Goal: Task Accomplishment & Management: Manage account settings

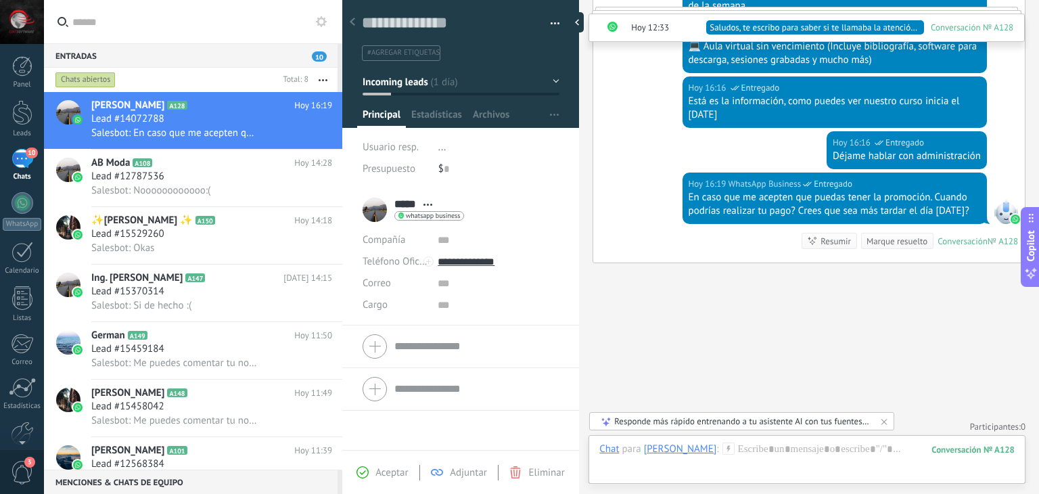
scroll to position [2708, 0]
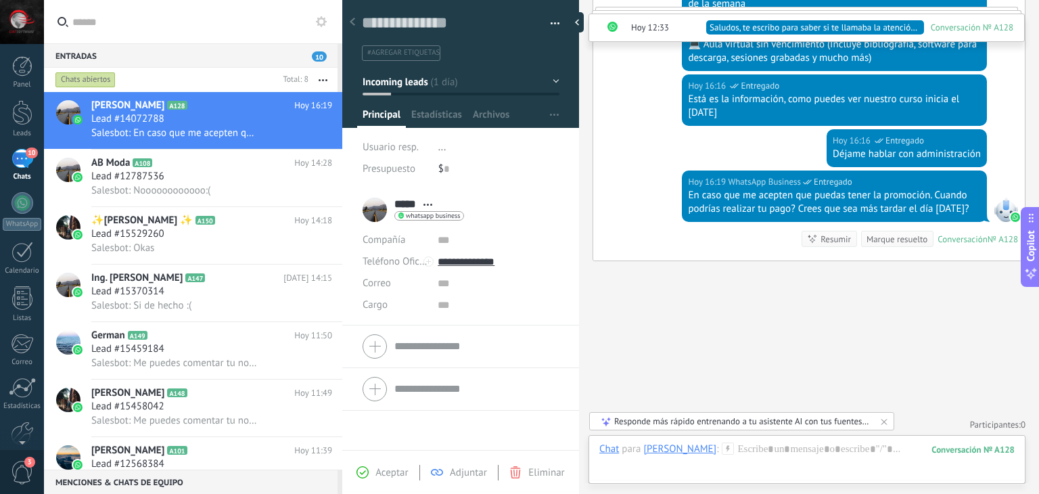
click at [579, 333] on div at bounding box center [579, 247] width 0 height 494
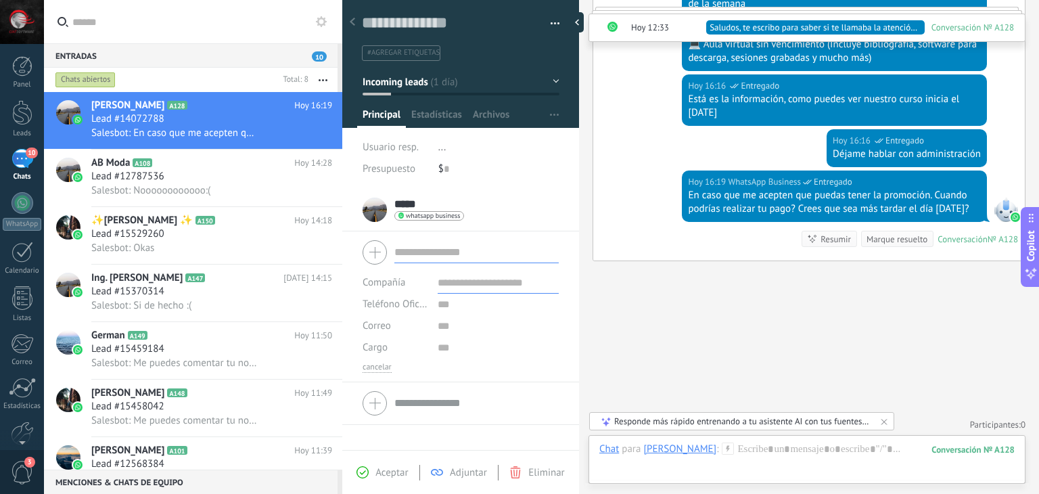
click at [442, 343] on form "Compañía Teléfono Oficina Ofic. directo Celular Fax Casa Otro Teléfono Oficina …" at bounding box center [460, 303] width 196 height 137
click at [442, 343] on input "text" at bounding box center [497, 348] width 121 height 22
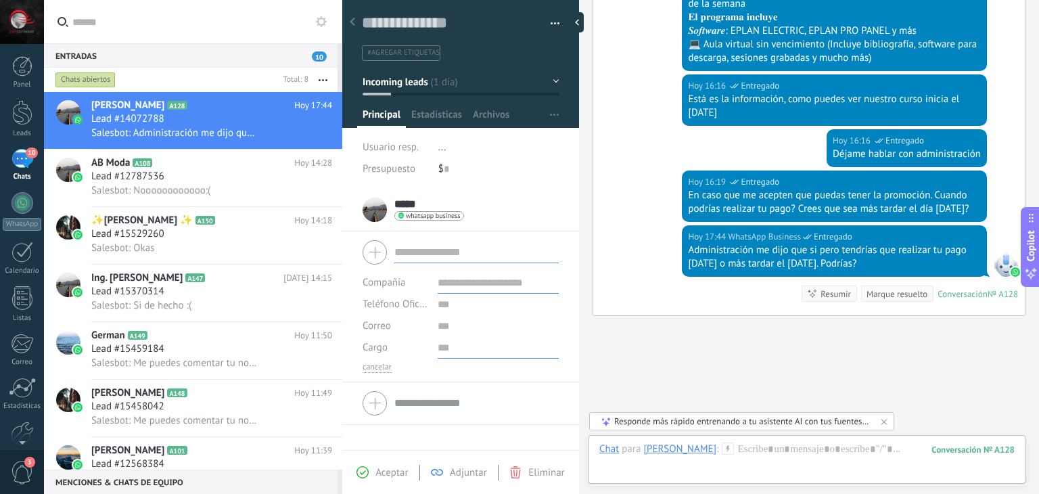
scroll to position [2763, 0]
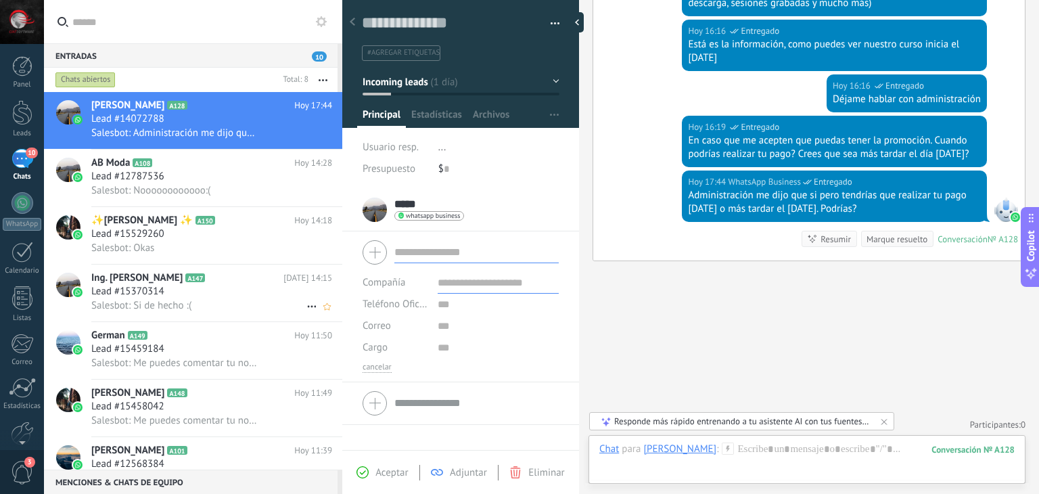
click at [187, 291] on div "Lead #15370314" at bounding box center [211, 292] width 241 height 14
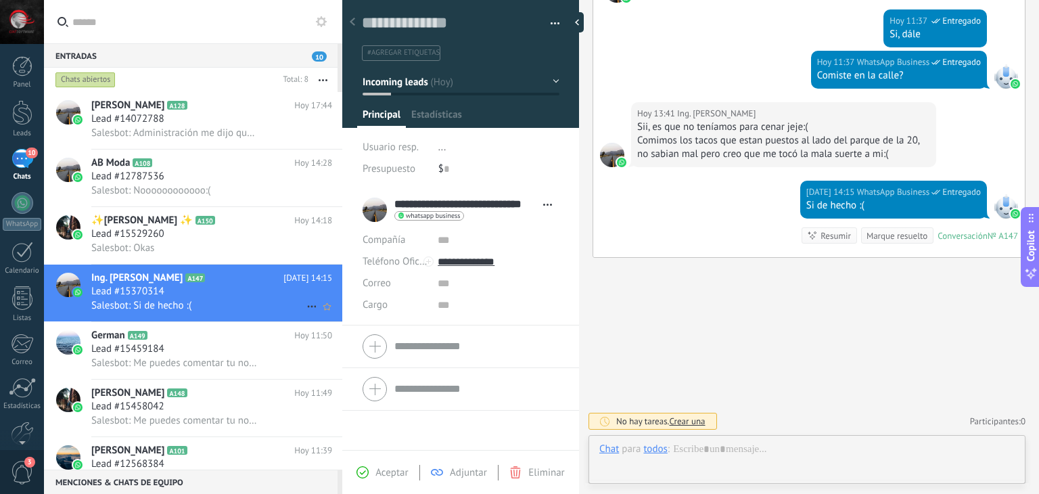
scroll to position [20, 0]
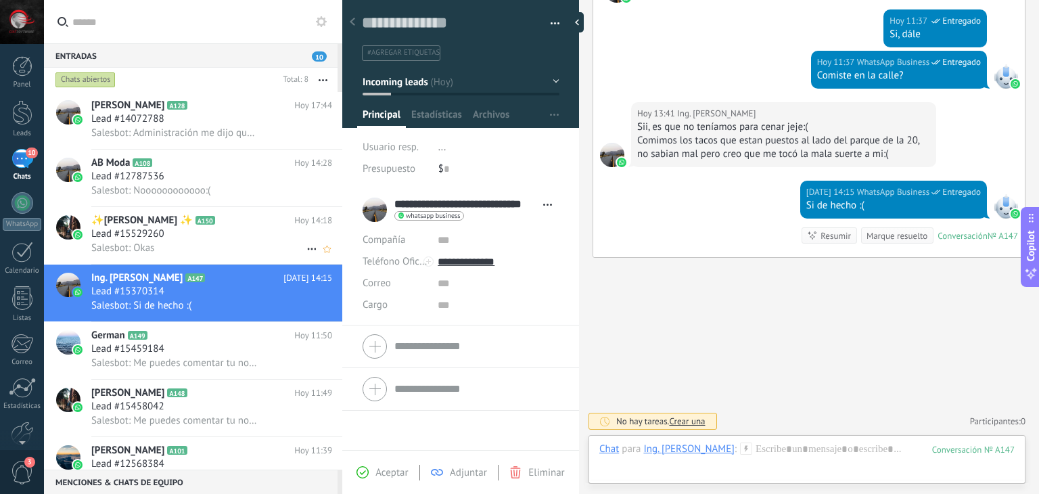
click at [188, 227] on h2 "✨[PERSON_NAME] ✨ A150" at bounding box center [192, 221] width 203 height 14
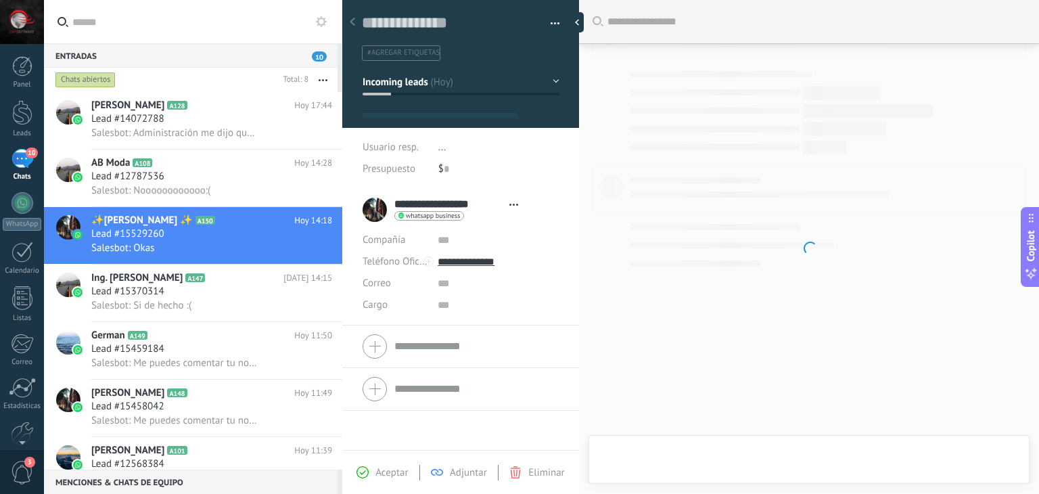
type textarea "**********"
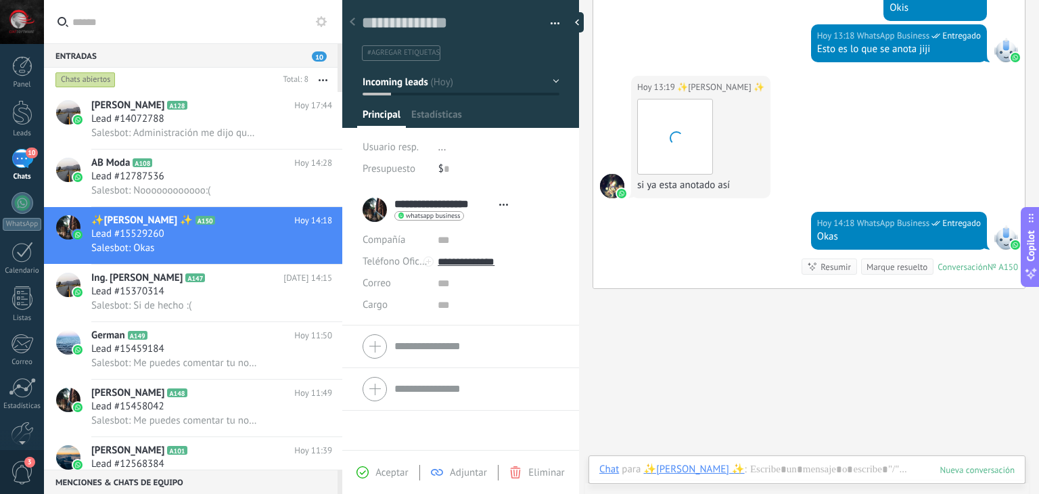
scroll to position [20, 0]
